Goal: Contribute content: Add original content to the website for others to see

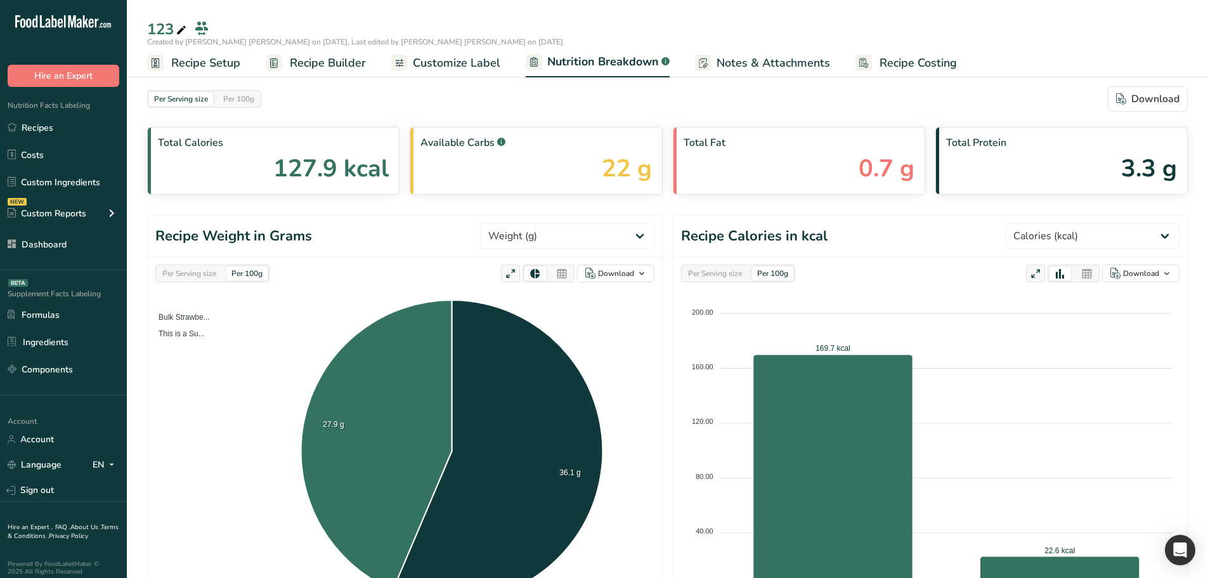
select select "Calories"
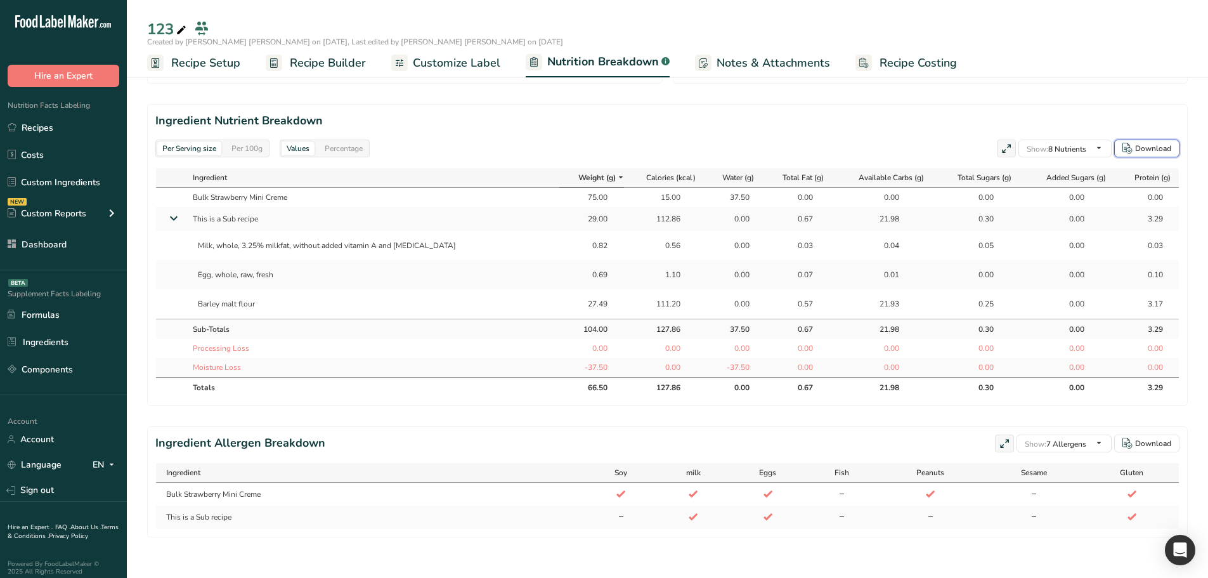
click at [1142, 143] on div "Download" at bounding box center [1153, 148] width 36 height 11
drag, startPoint x: 196, startPoint y: 238, endPoint x: 261, endPoint y: 297, distance: 87.9
click at [261, 297] on tbody "Bulk Strawberry Mini Creme 75.00 15.00 37.50 0.00 0.00 0.00 0.00 0.00 This is a…" at bounding box center [667, 282] width 1023 height 189
click at [268, 297] on div "Barley malt flour" at bounding box center [373, 304] width 361 height 22
click at [344, 141] on div "Percentage" at bounding box center [344, 148] width 48 height 14
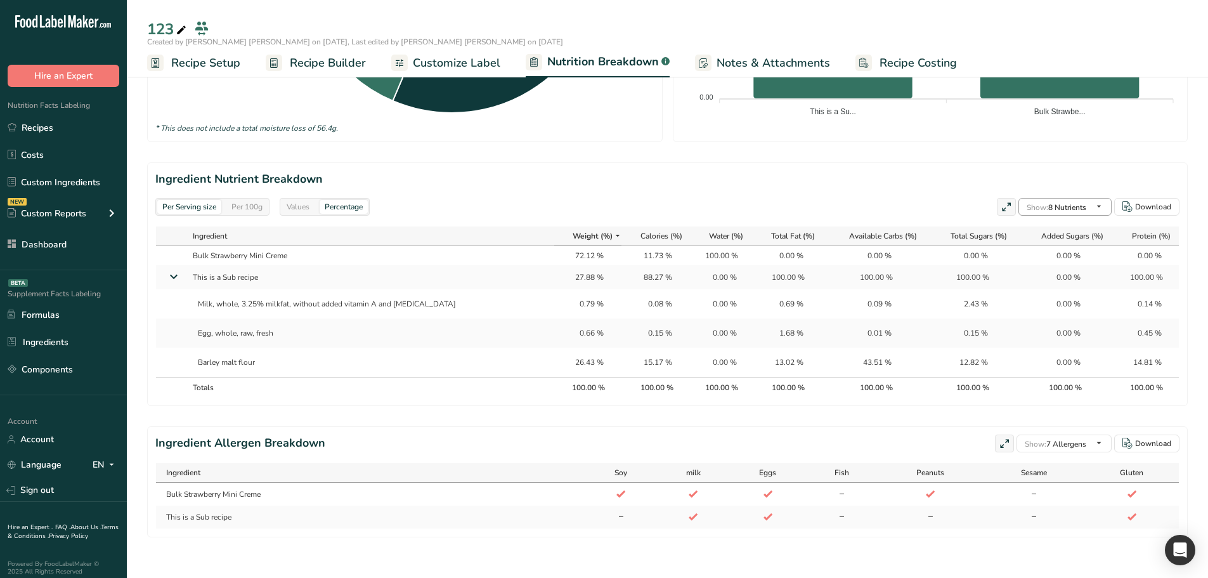
scroll to position [727, 0]
click at [1134, 201] on div "Download" at bounding box center [1146, 206] width 49 height 11
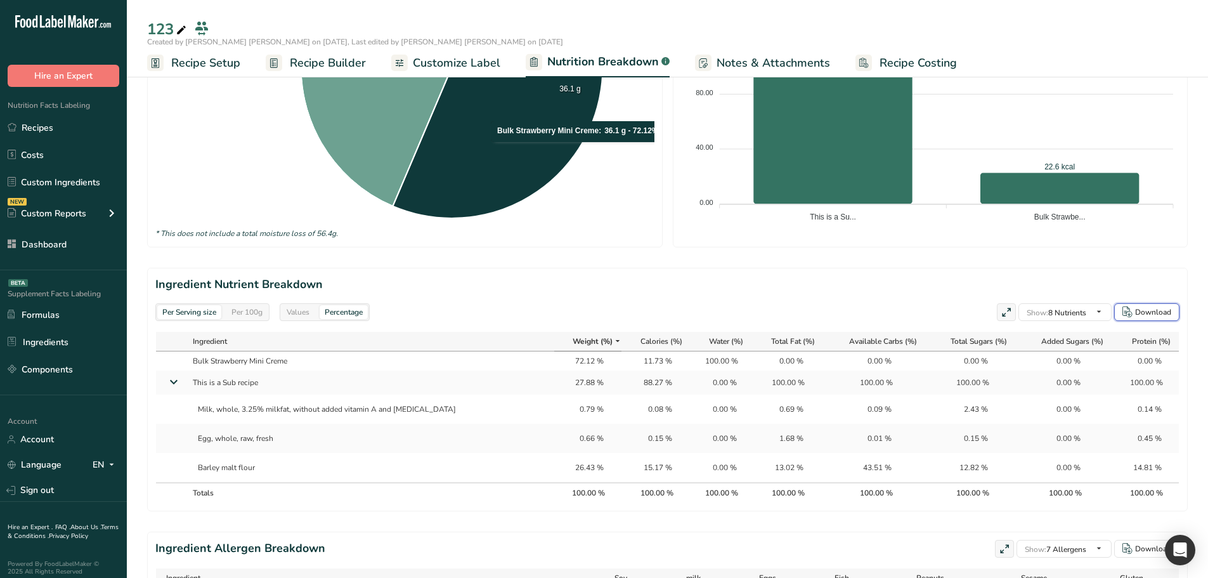
scroll to position [118, 0]
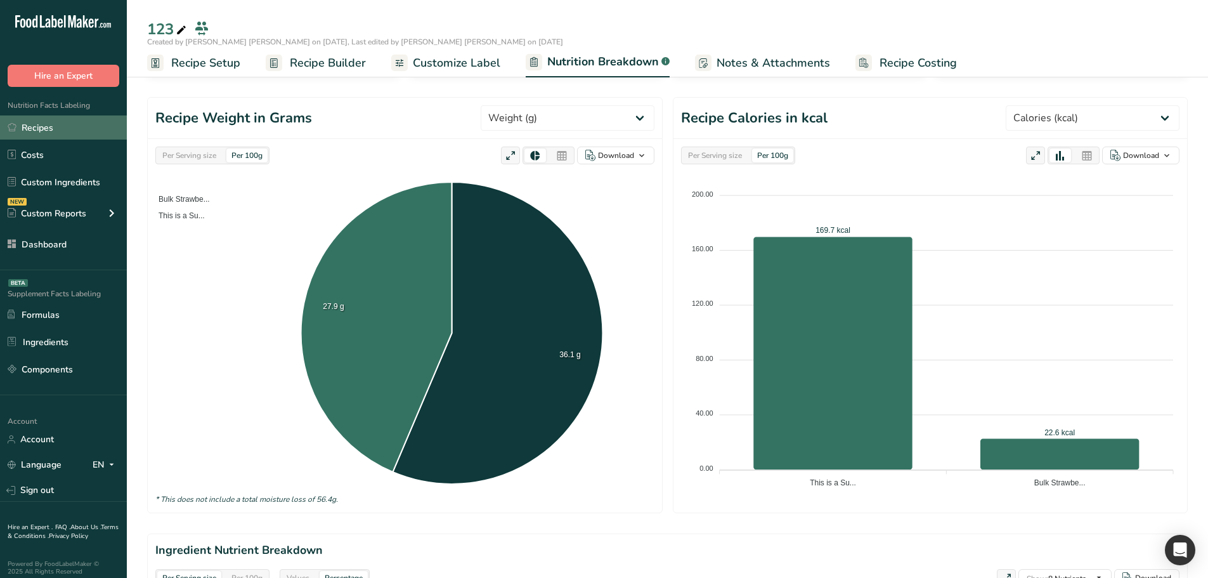
click at [65, 120] on link "Recipes" at bounding box center [63, 127] width 127 height 24
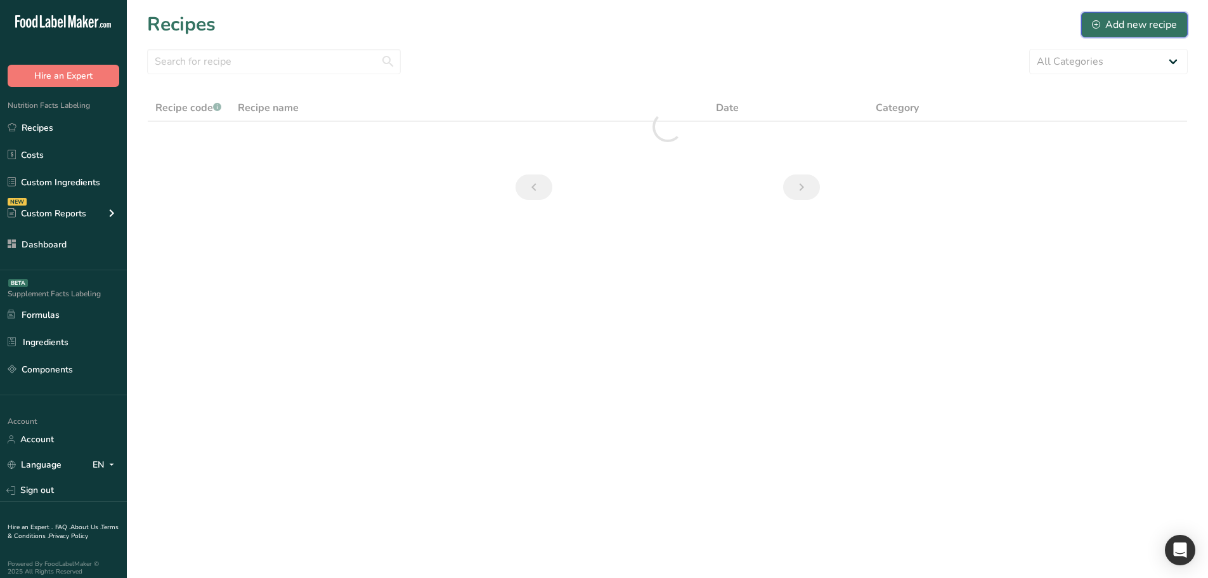
click at [1111, 26] on div "Add new recipe" at bounding box center [1134, 24] width 85 height 15
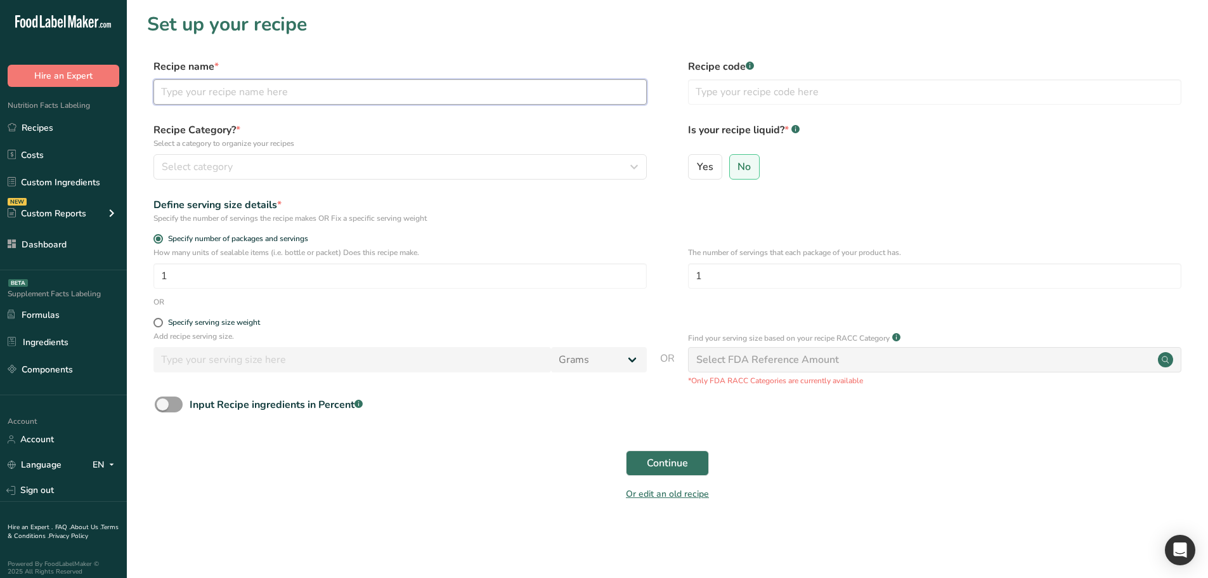
click at [291, 89] on input "text" at bounding box center [399, 91] width 493 height 25
type input "test twice"
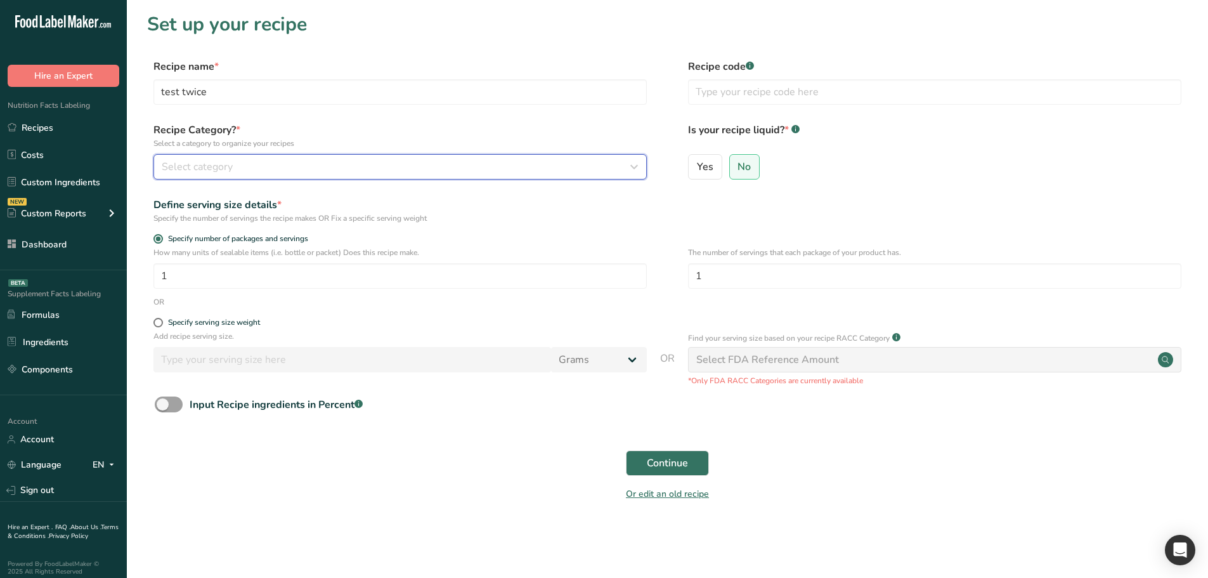
click at [637, 159] on icon "button" at bounding box center [633, 166] width 15 height 23
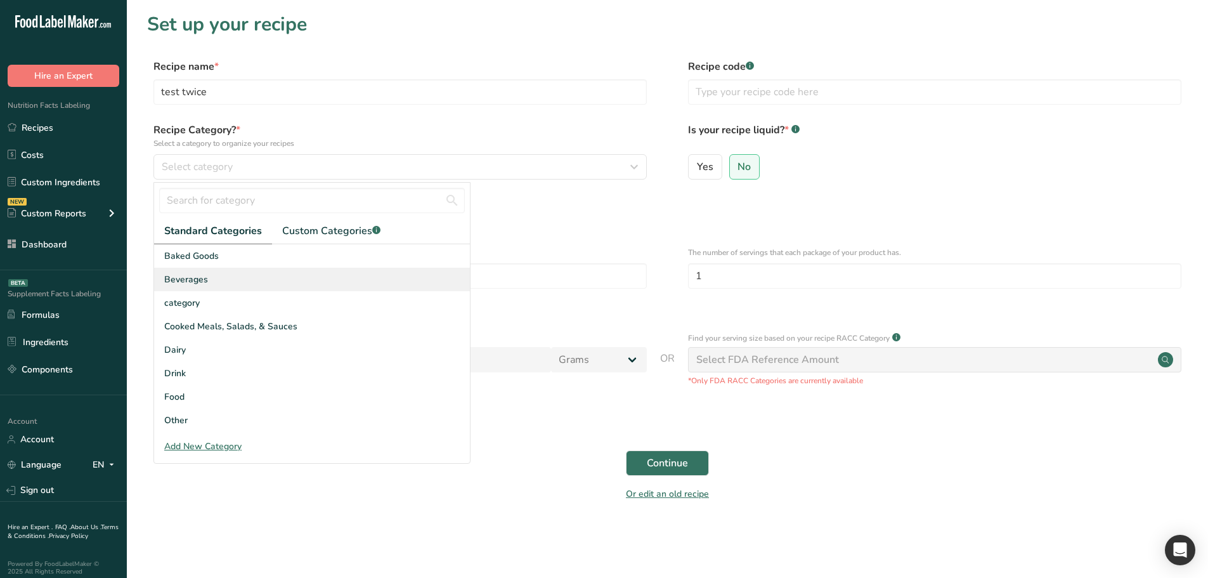
click at [275, 271] on div "Beverages" at bounding box center [312, 279] width 316 height 23
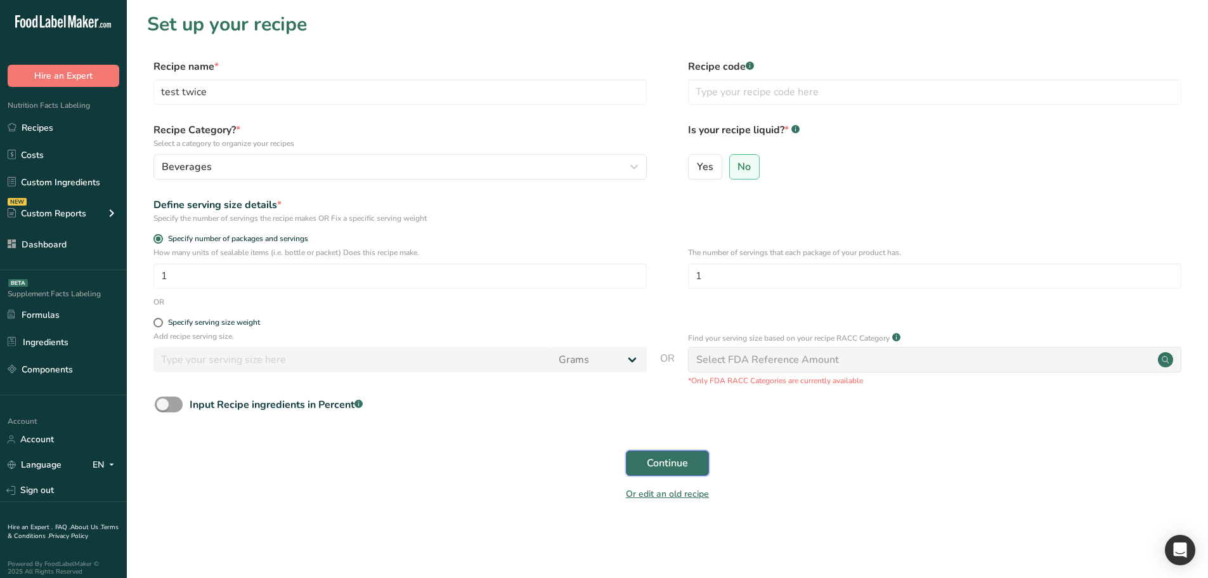
click at [675, 464] on span "Continue" at bounding box center [667, 462] width 41 height 15
click at [675, 464] on div "Continue" at bounding box center [667, 463] width 1040 height 41
click at [691, 461] on div "Continue" at bounding box center [667, 463] width 1040 height 41
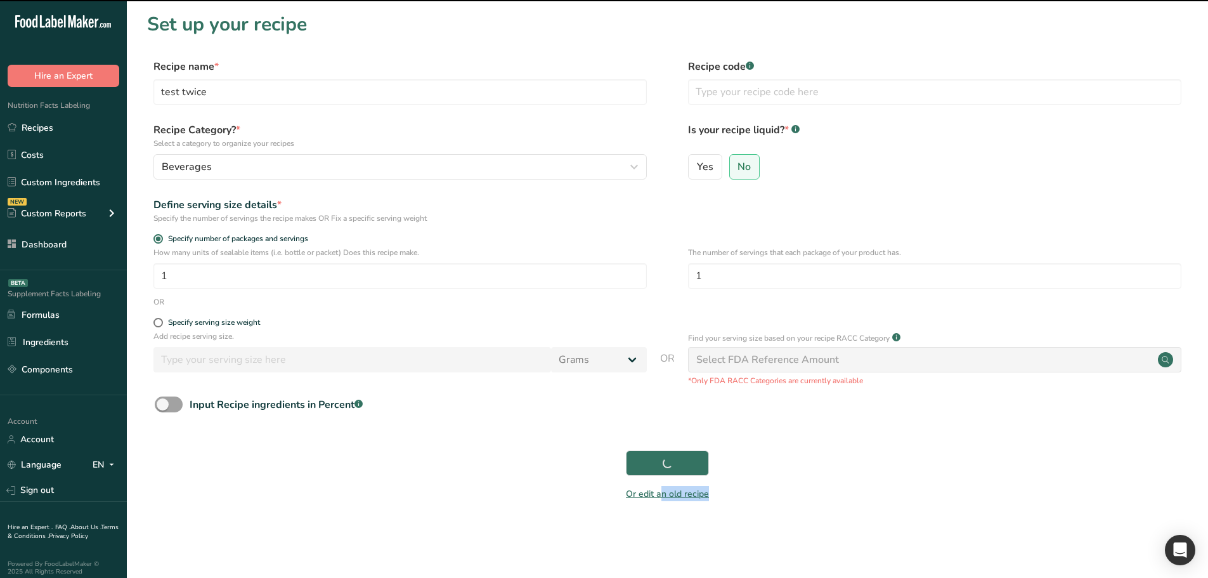
click at [691, 461] on div "Continue" at bounding box center [667, 463] width 1040 height 41
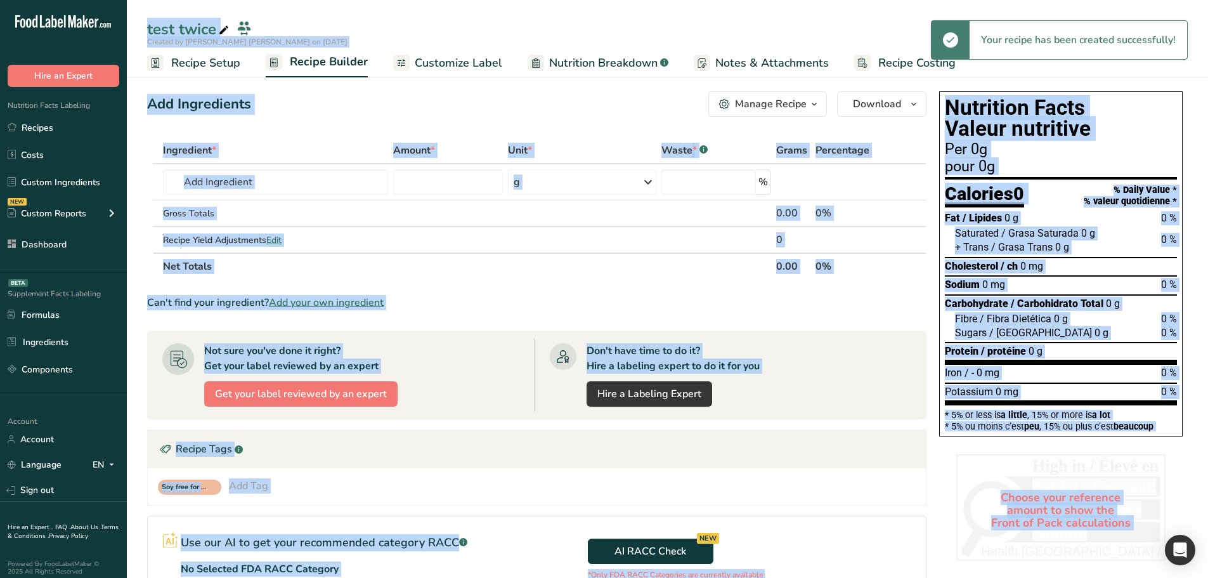
click at [472, 108] on div "Add Ingredients Manage Recipe Delete Recipe Duplicate Recipe Scale Recipe Save …" at bounding box center [536, 103] width 779 height 25
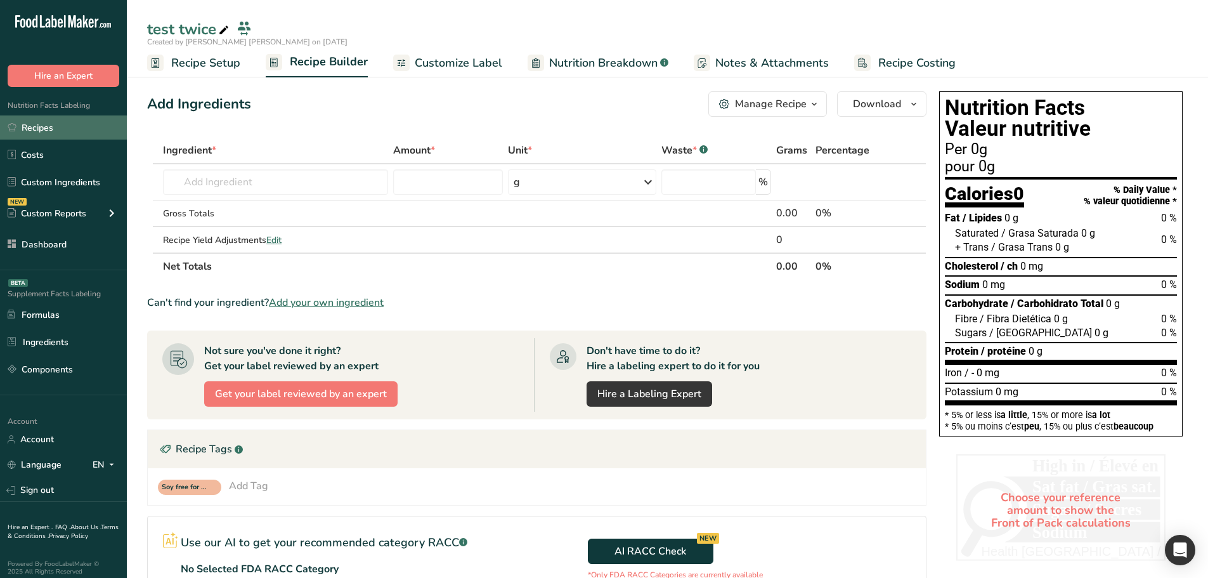
click at [49, 133] on link "Recipes" at bounding box center [63, 127] width 127 height 24
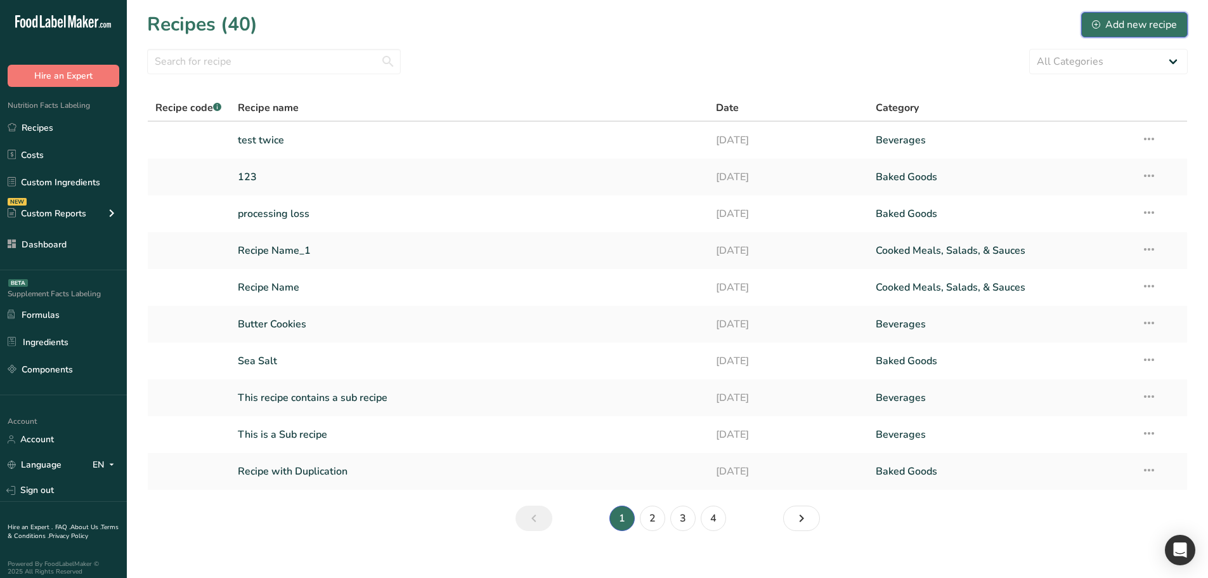
click at [1101, 21] on div "Add new recipe" at bounding box center [1134, 24] width 85 height 15
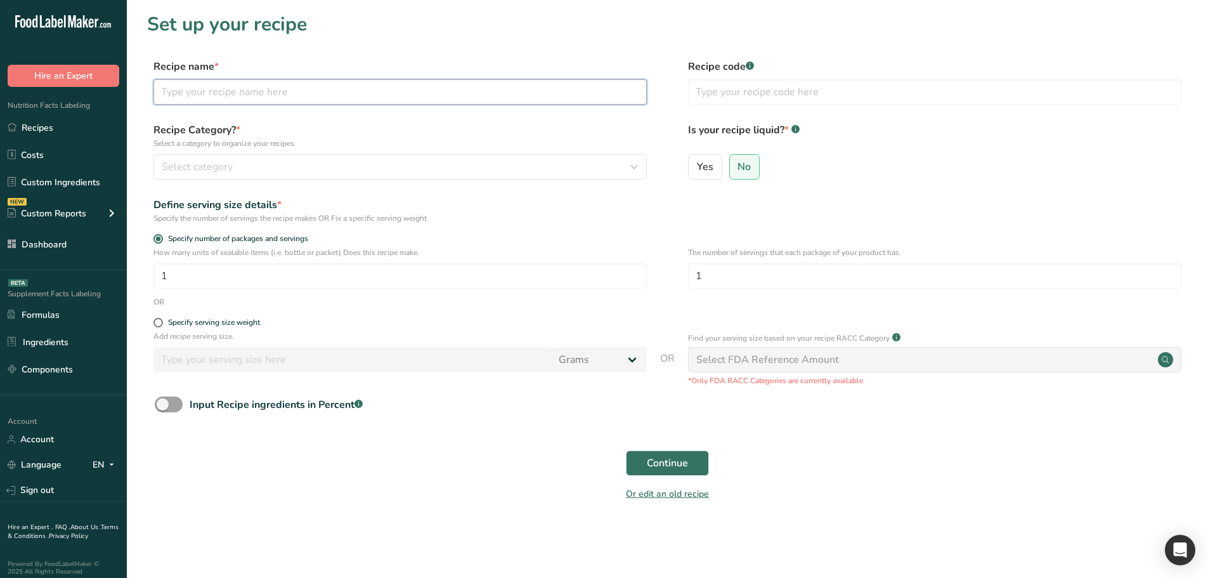
click at [267, 86] on input "text" at bounding box center [399, 91] width 493 height 25
type input "asd"
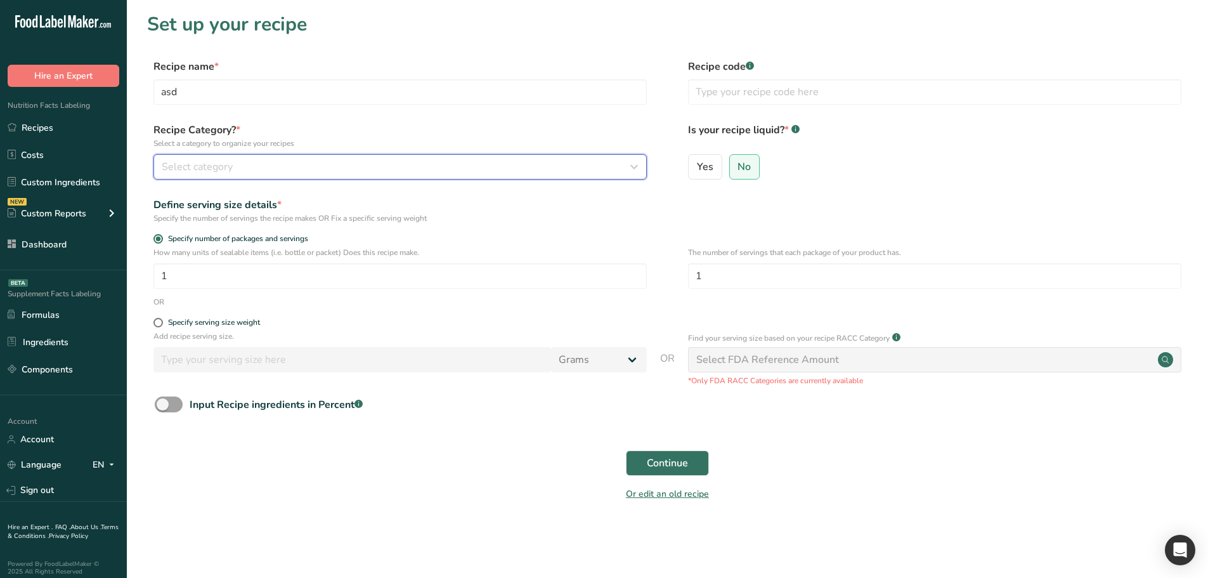
click at [379, 171] on div "Select category" at bounding box center [396, 166] width 469 height 15
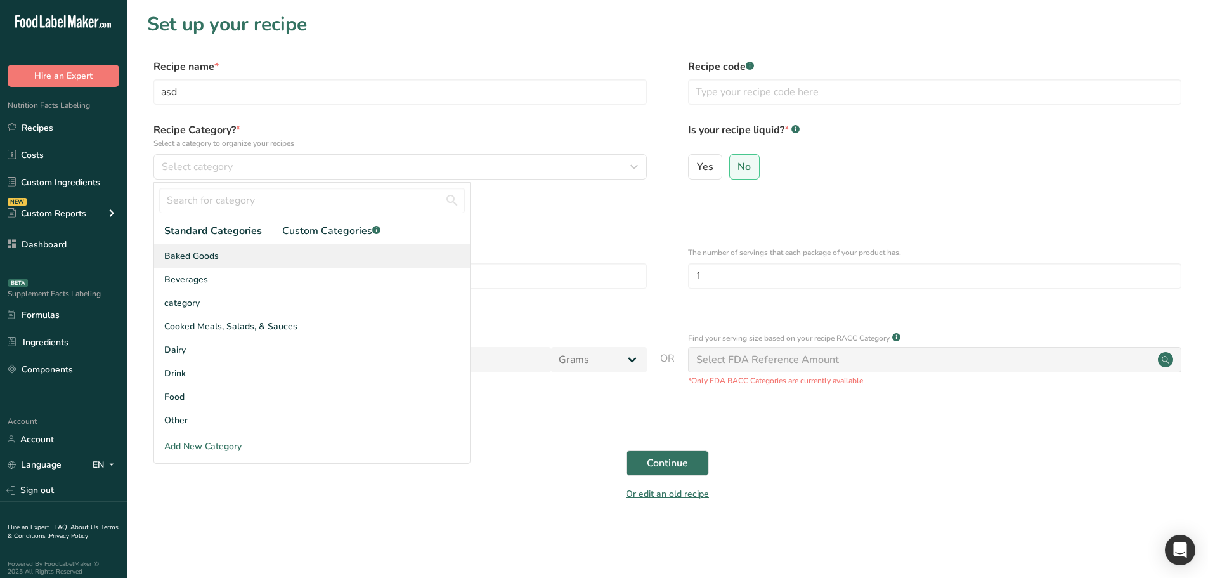
click at [243, 264] on div "Baked Goods" at bounding box center [312, 255] width 316 height 23
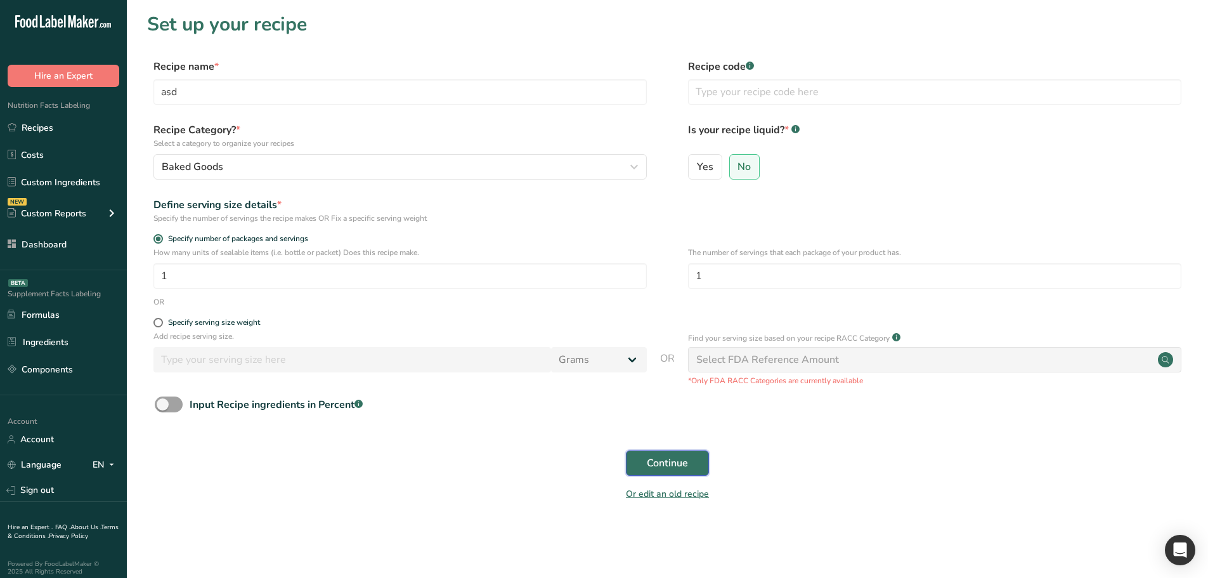
click at [657, 461] on span "Continue" at bounding box center [667, 462] width 41 height 15
drag, startPoint x: 647, startPoint y: 461, endPoint x: 730, endPoint y: 450, distance: 83.8
click at [694, 473] on div "Continue" at bounding box center [667, 463] width 1040 height 41
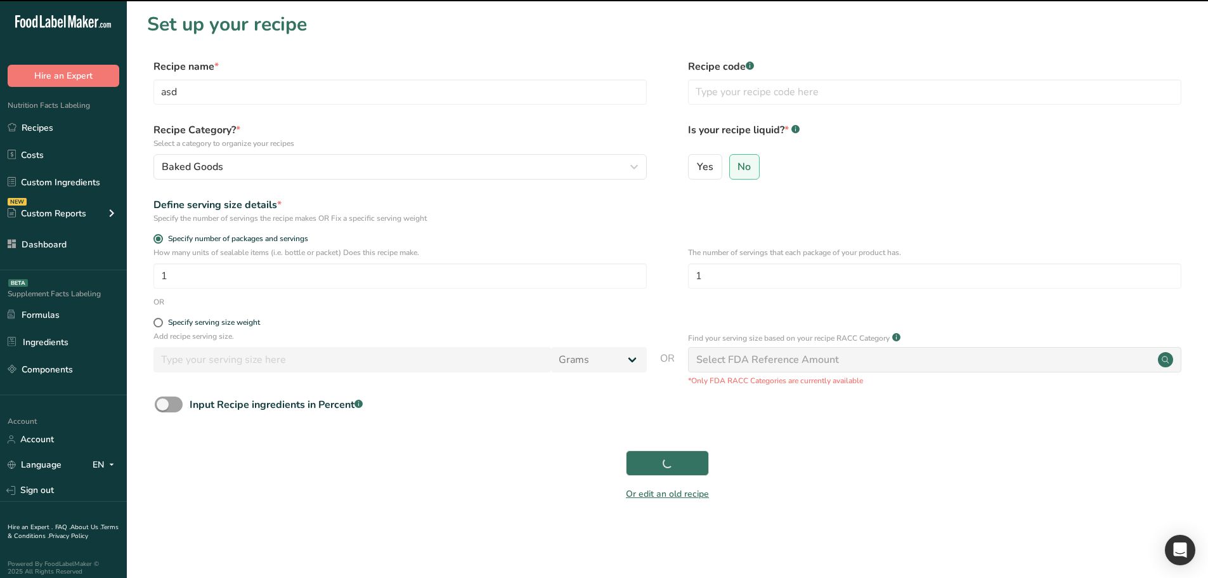
click at [730, 444] on div "Continue" at bounding box center [667, 463] width 1040 height 41
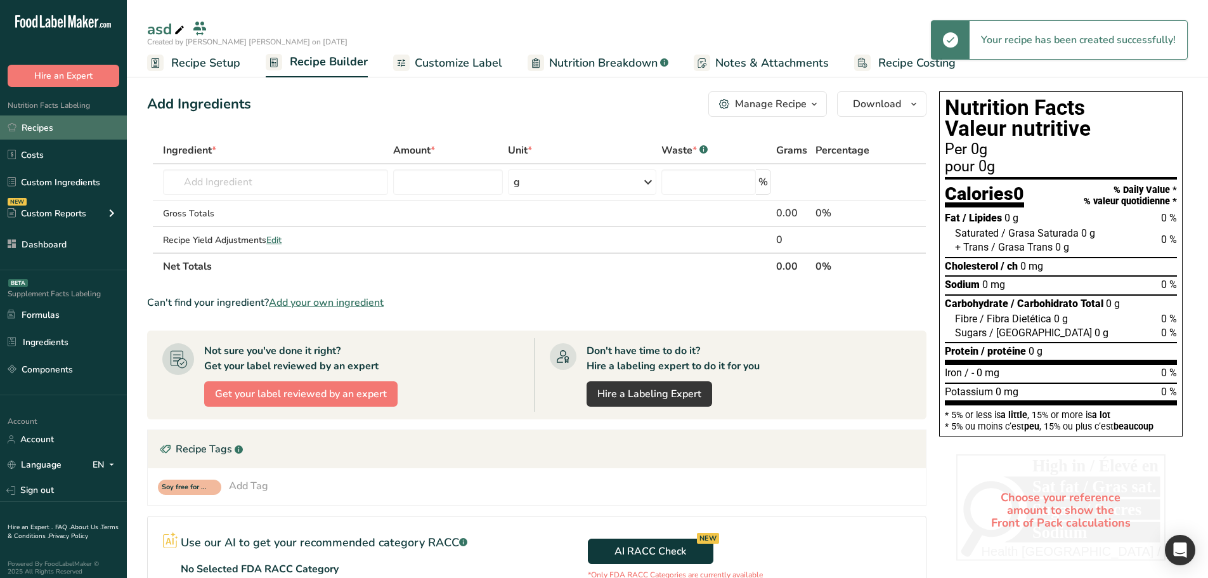
click at [36, 136] on link "Recipes" at bounding box center [63, 127] width 127 height 24
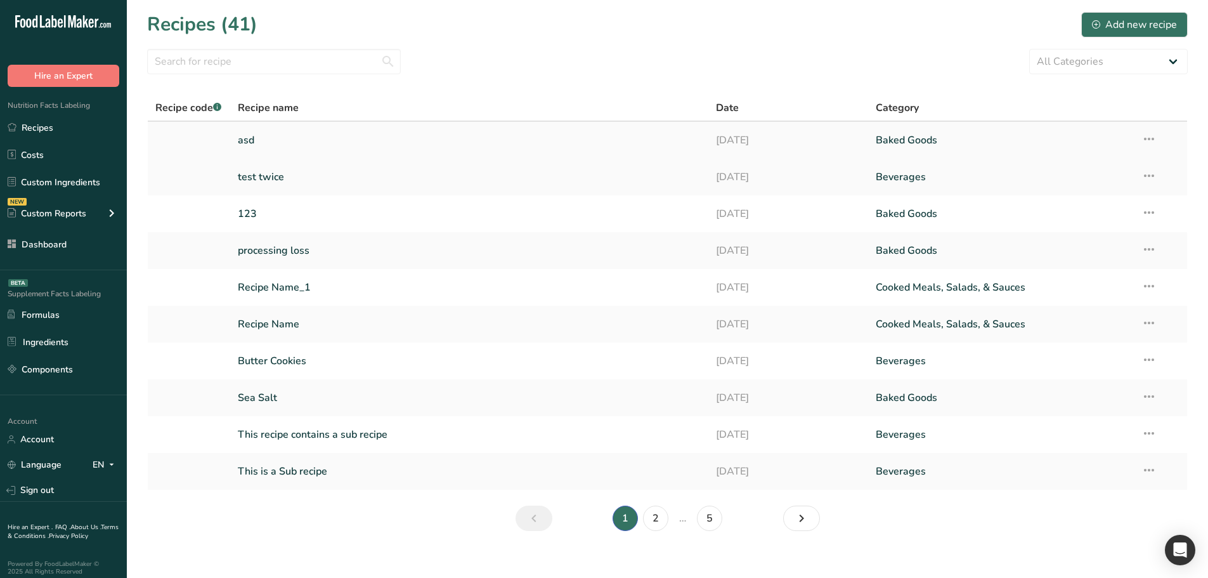
click at [1150, 137] on icon at bounding box center [1148, 138] width 15 height 23
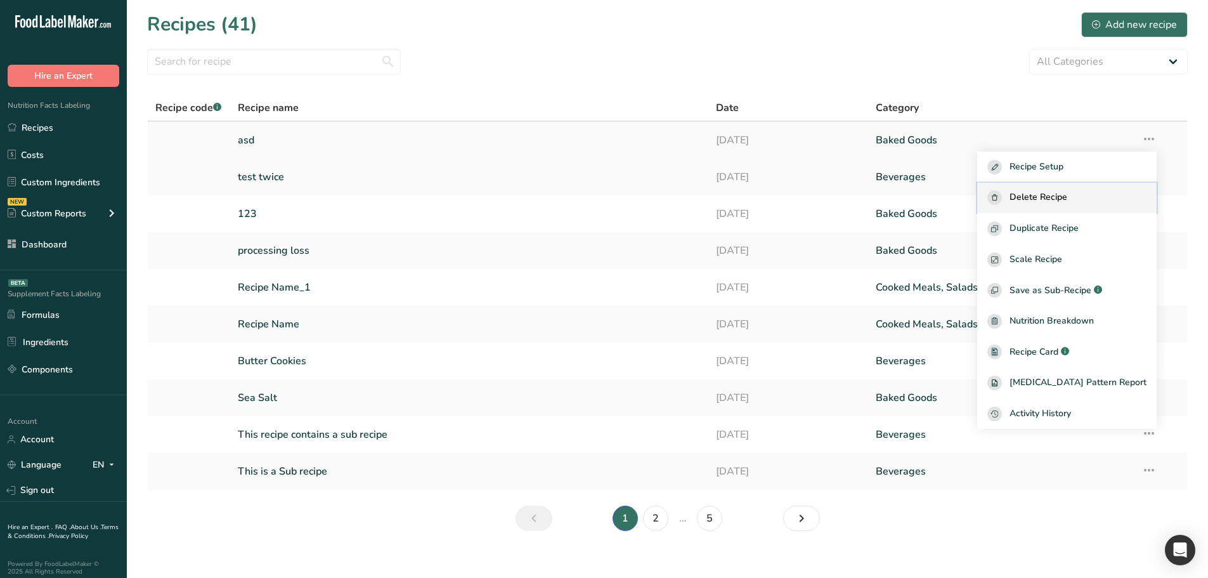
click at [1063, 198] on span "Delete Recipe" at bounding box center [1038, 197] width 58 height 15
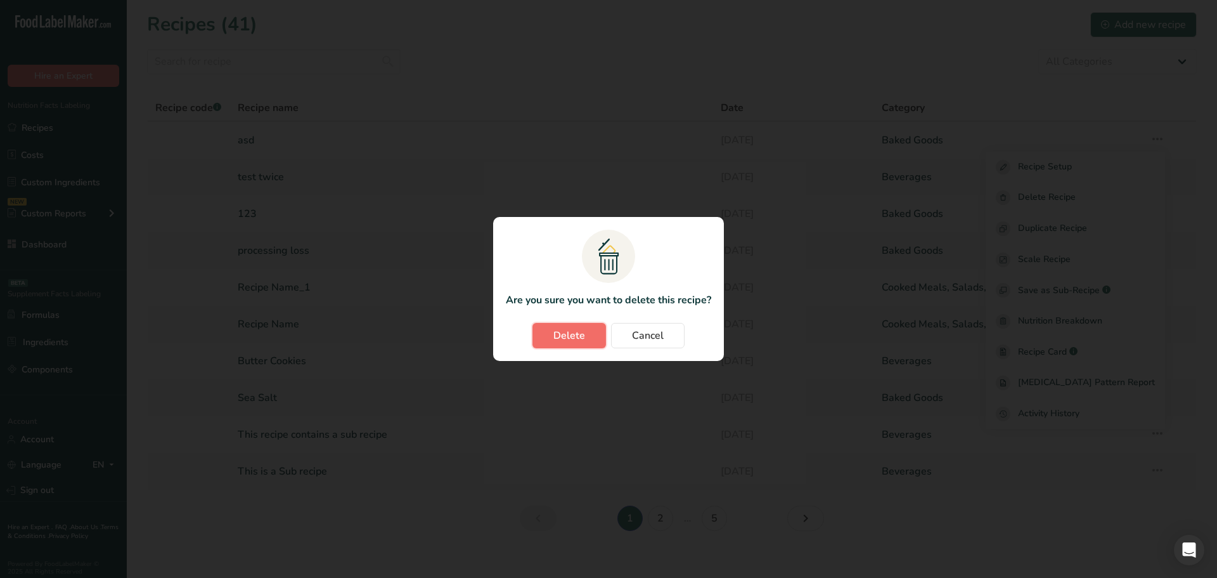
click at [580, 339] on span "Delete" at bounding box center [569, 335] width 32 height 15
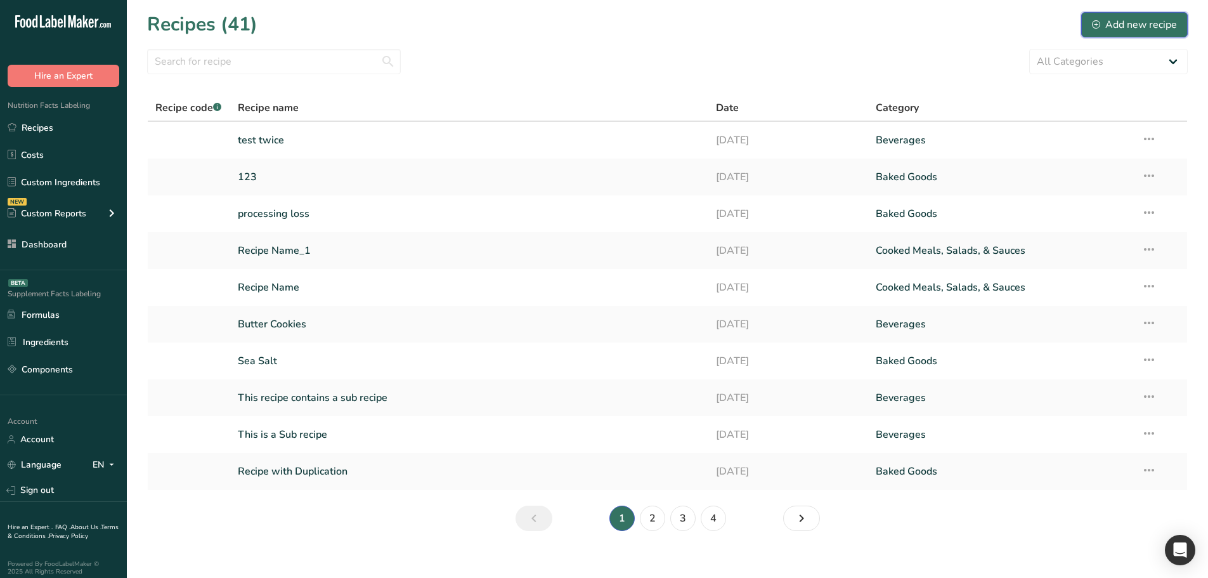
click at [1101, 27] on div "Add new recipe" at bounding box center [1134, 24] width 85 height 15
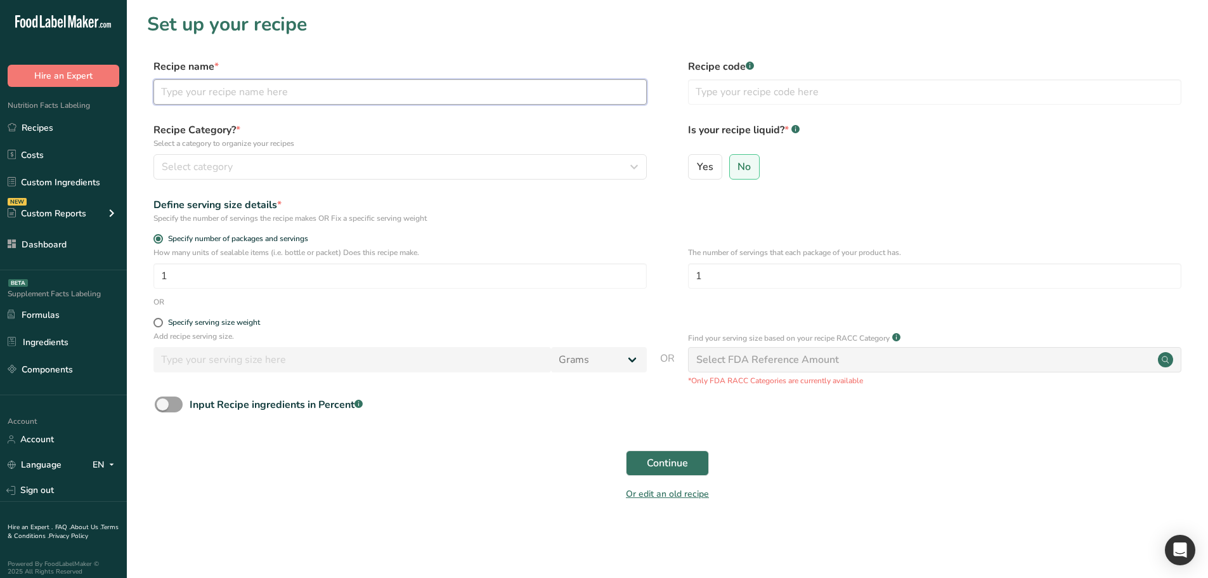
click at [332, 96] on input "text" at bounding box center [399, 91] width 493 height 25
type input "sdsf"
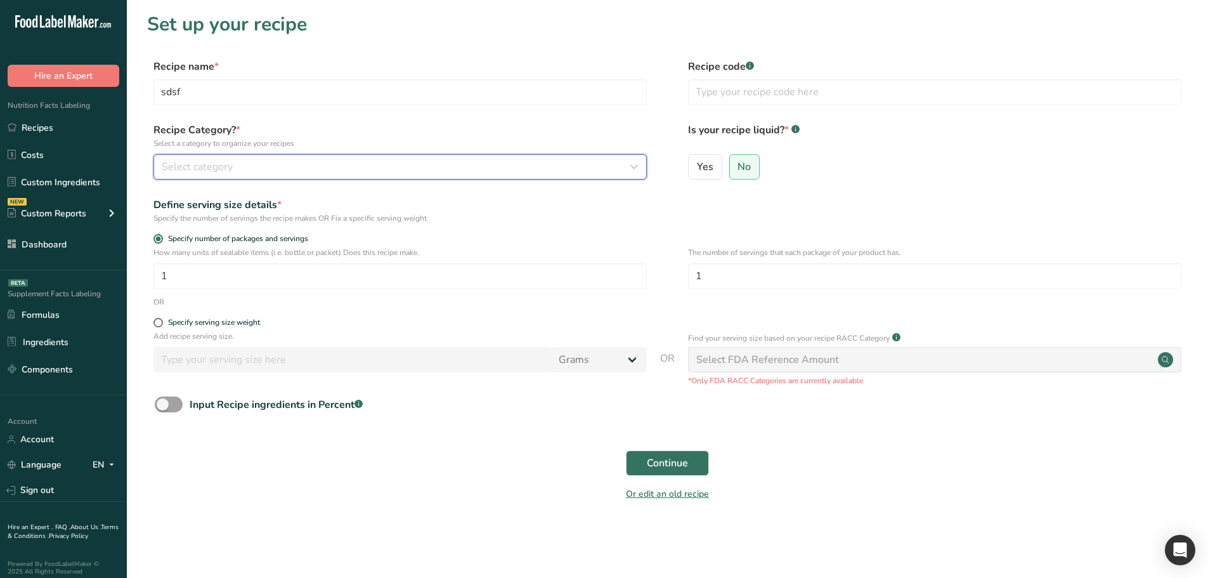
click at [483, 173] on div "Select category" at bounding box center [396, 166] width 469 height 15
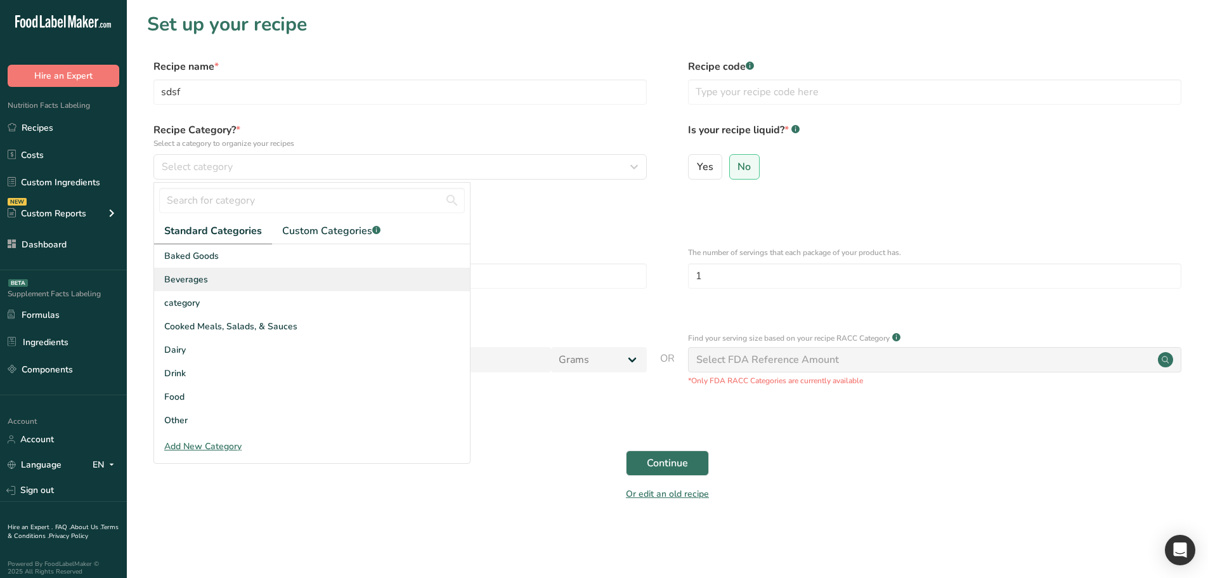
click at [296, 283] on div "Beverages" at bounding box center [312, 279] width 316 height 23
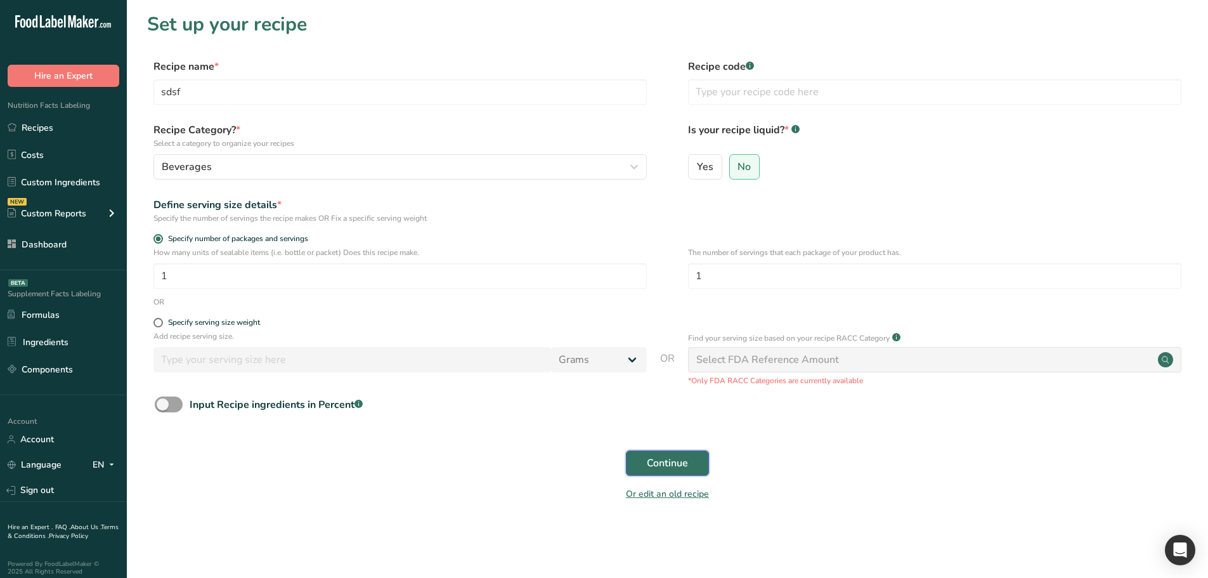
click at [662, 454] on button "Continue" at bounding box center [667, 462] width 83 height 25
click at [662, 454] on div "Continue" at bounding box center [667, 463] width 1040 height 41
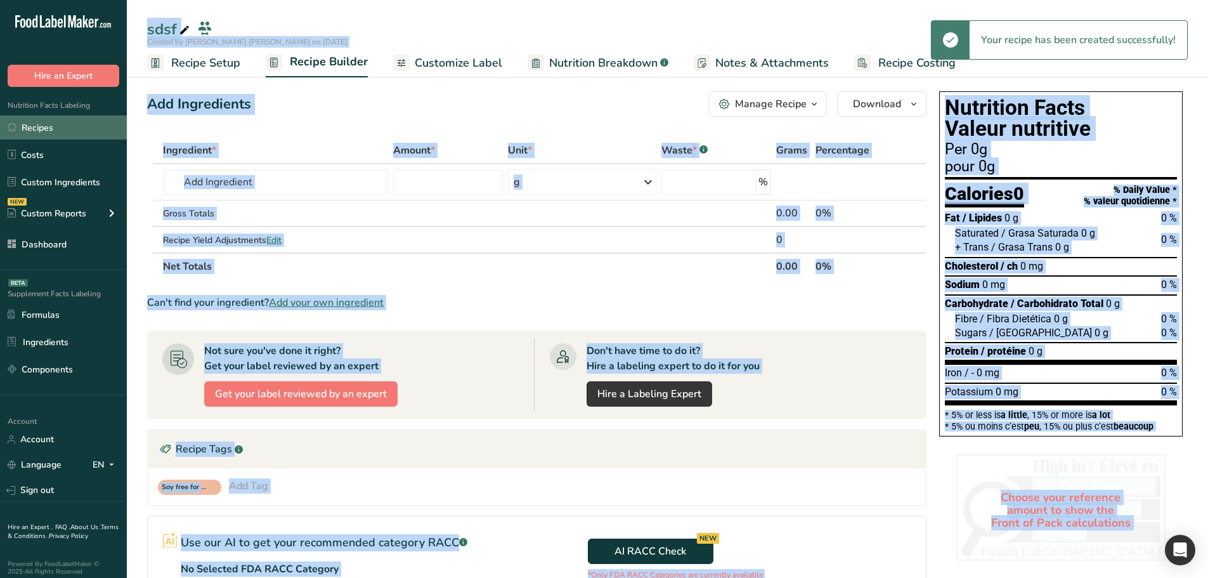
click at [30, 118] on link "Recipes" at bounding box center [63, 127] width 127 height 24
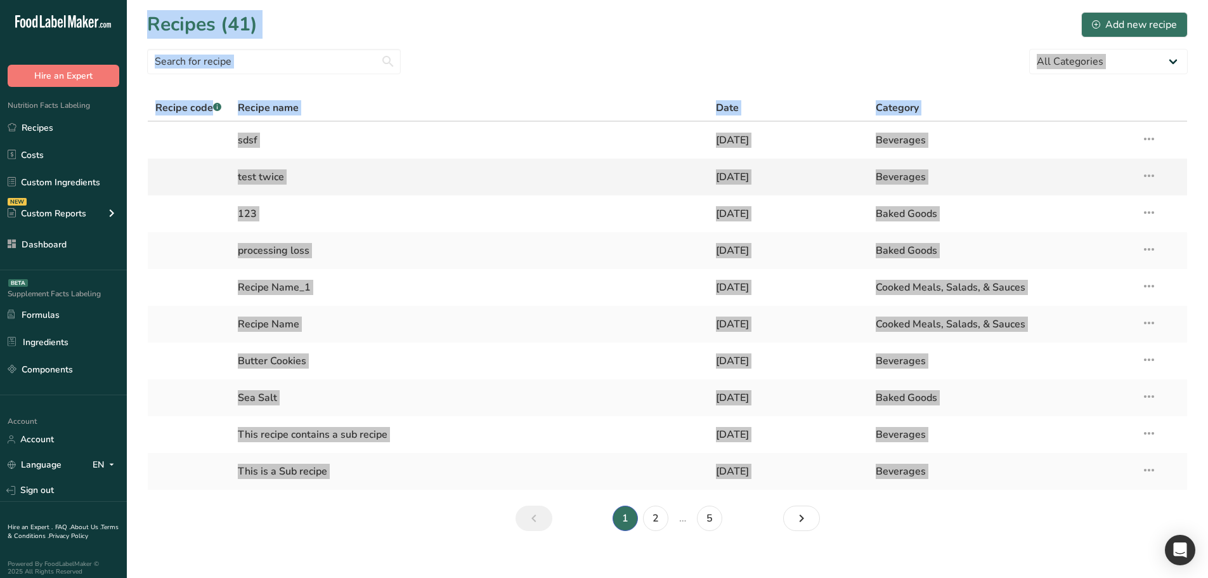
click at [342, 169] on link "test twice" at bounding box center [469, 177] width 463 height 27
